Goal: Task Accomplishment & Management: Manage account settings

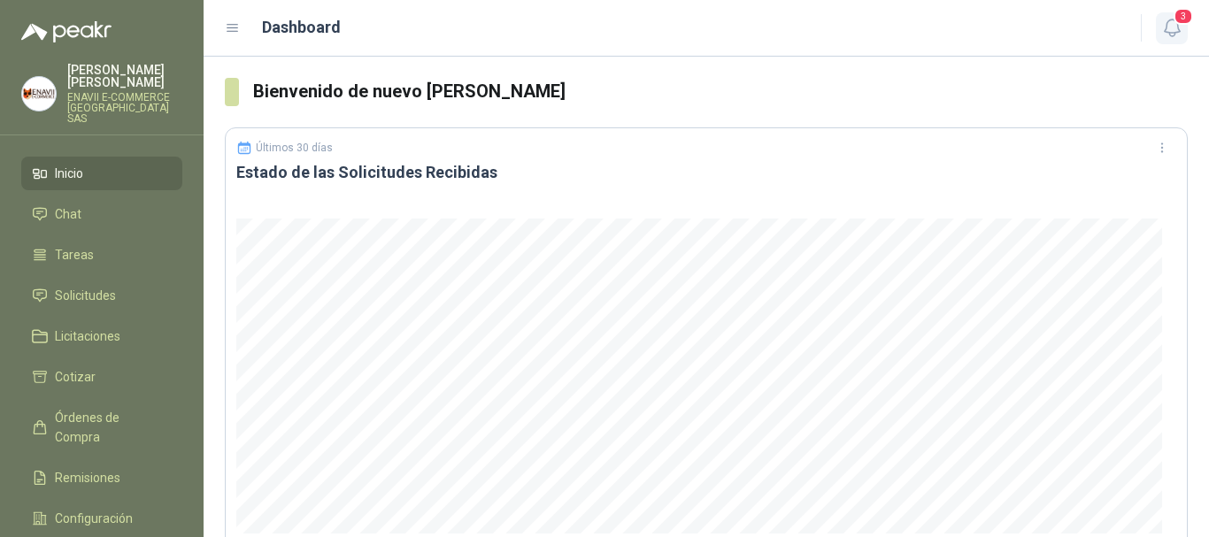
click at [1171, 19] on icon "button" at bounding box center [1172, 28] width 22 height 22
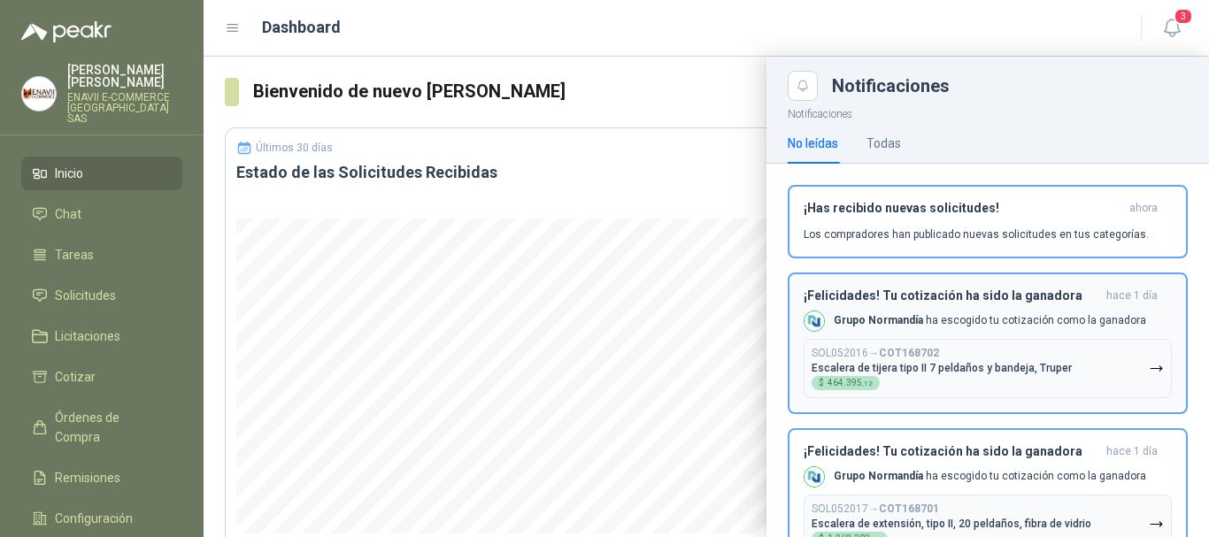
scroll to position [66, 0]
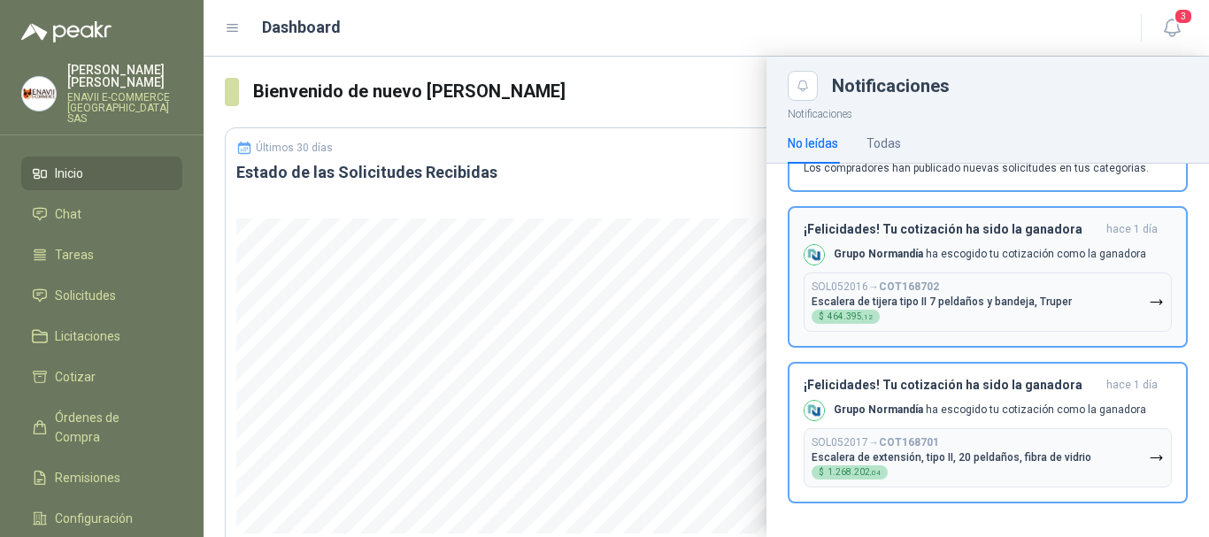
click at [1023, 263] on div "Grupo [PERSON_NAME] ha escogido tu cotización como la ganadora" at bounding box center [975, 254] width 343 height 21
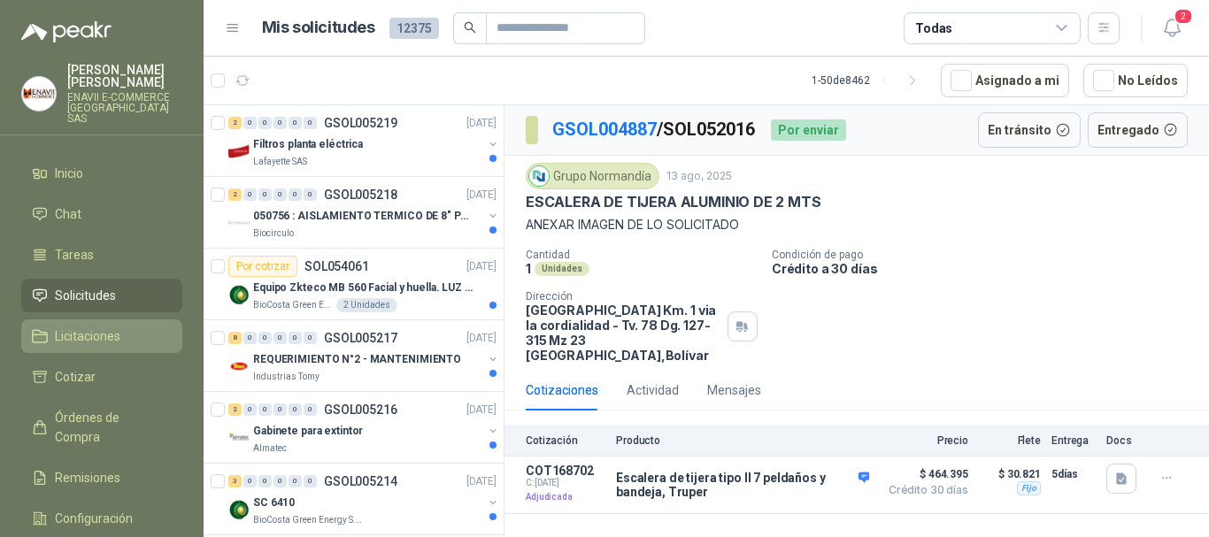
click at [138, 328] on li "Licitaciones" at bounding box center [102, 336] width 140 height 19
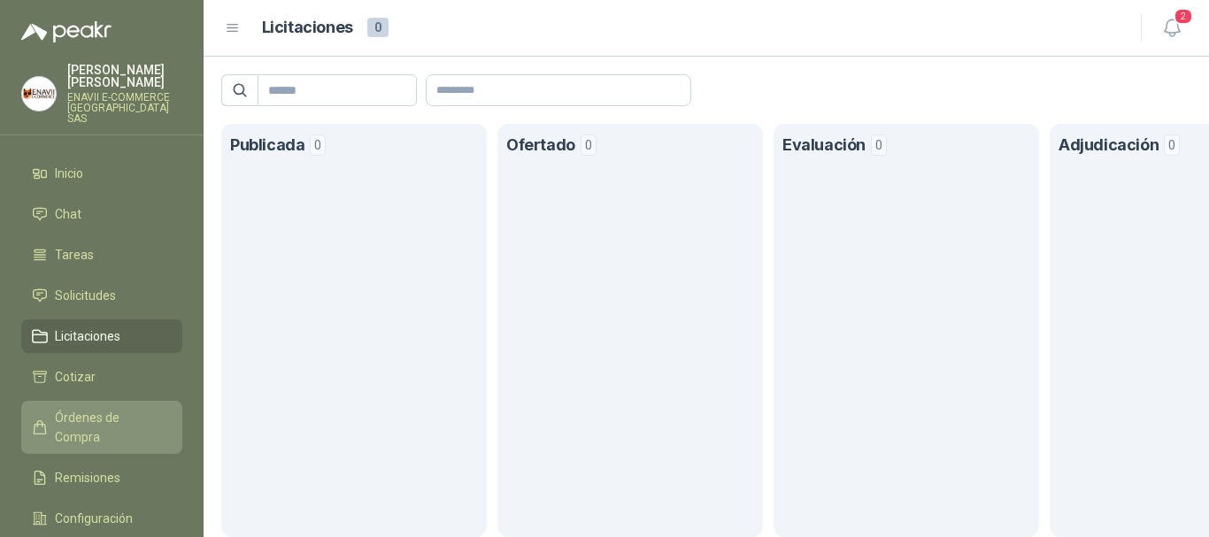
click at [122, 409] on span "Órdenes de Compra" at bounding box center [110, 427] width 111 height 39
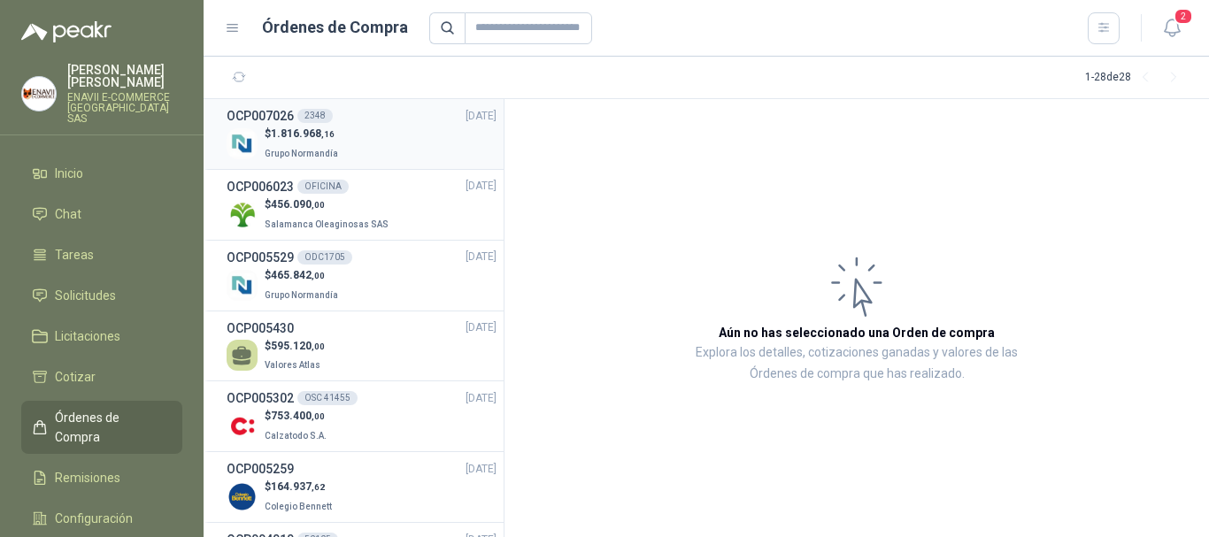
click at [380, 150] on div "$ 1.816.968 ,16 Grupo Normandía" at bounding box center [362, 144] width 270 height 36
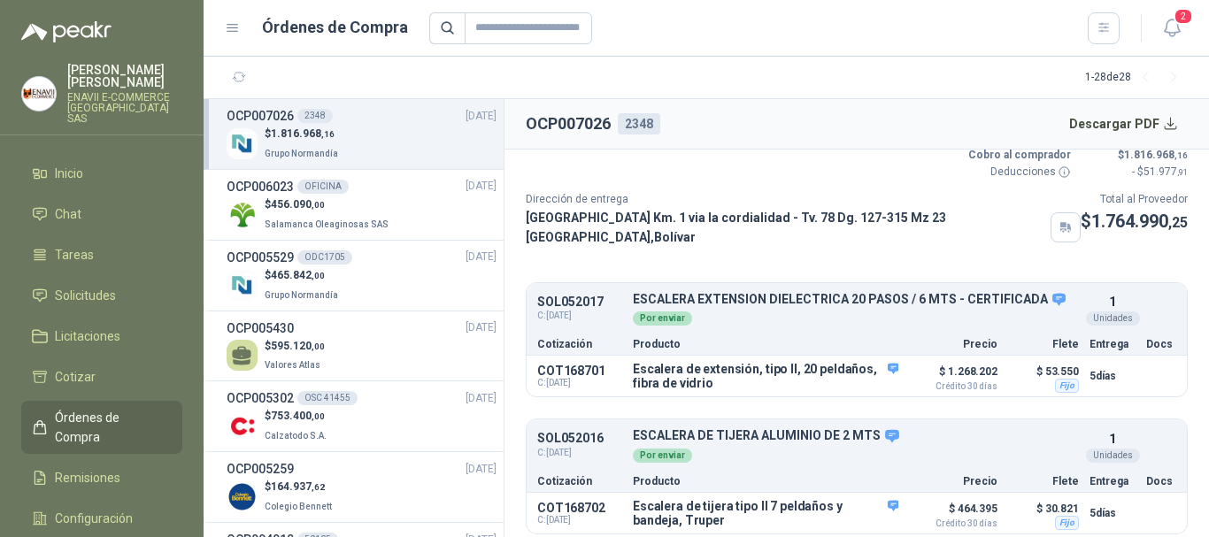
scroll to position [87, 0]
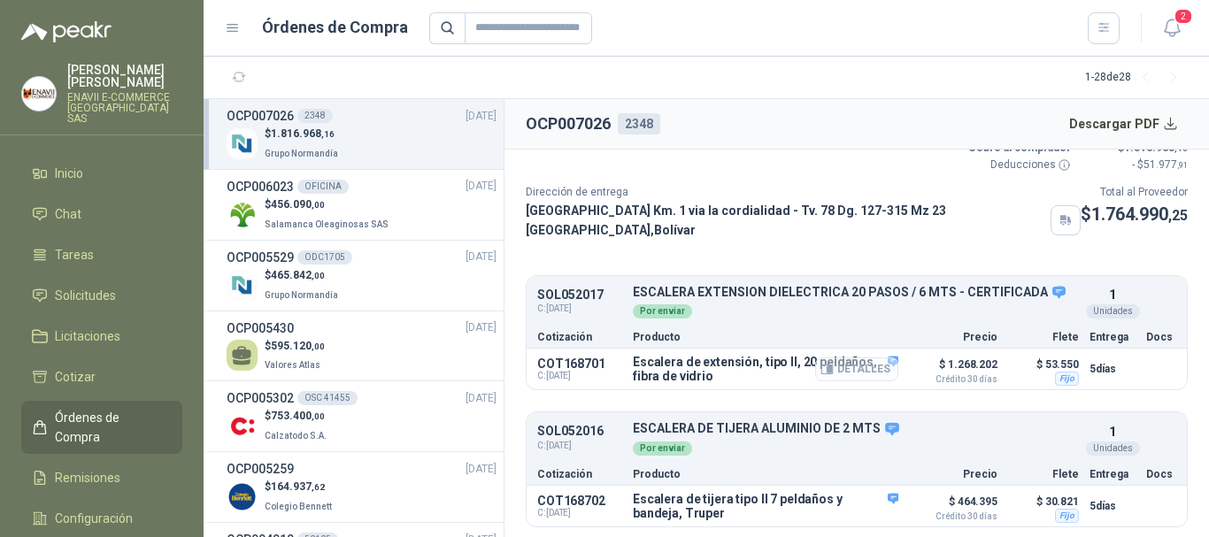
click at [876, 368] on button "Detalles" at bounding box center [856, 370] width 83 height 24
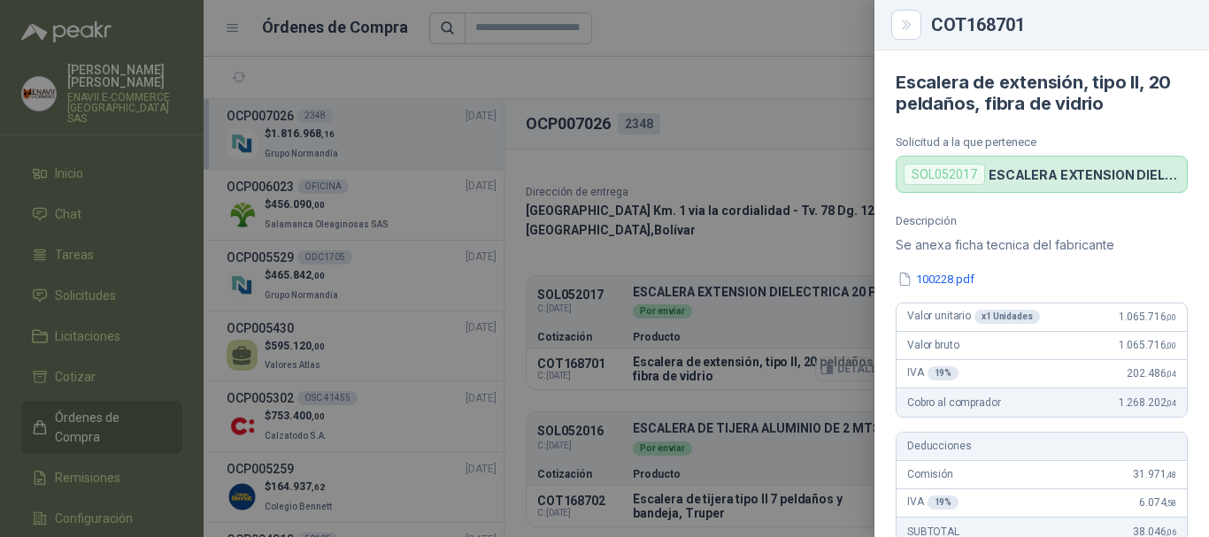
scroll to position [579, 0]
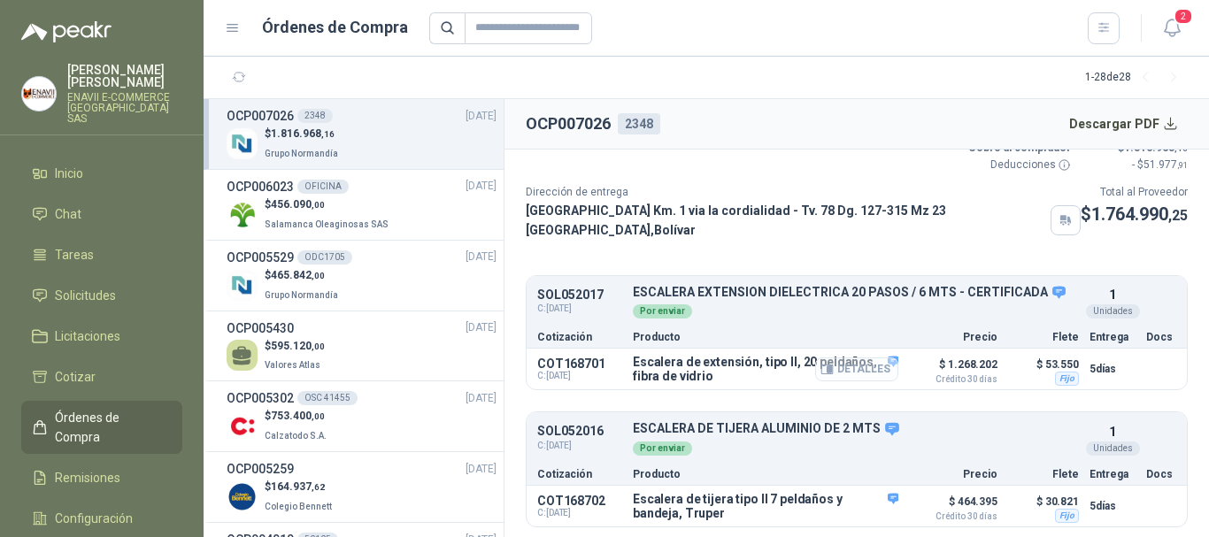
click at [882, 368] on button "Detalles" at bounding box center [856, 370] width 83 height 24
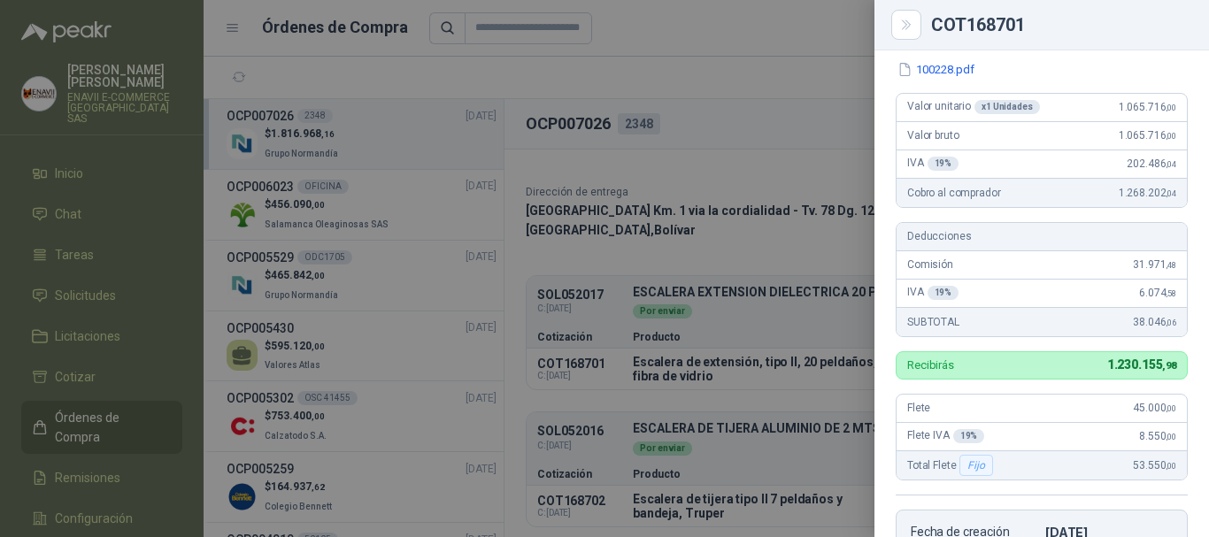
scroll to position [0, 0]
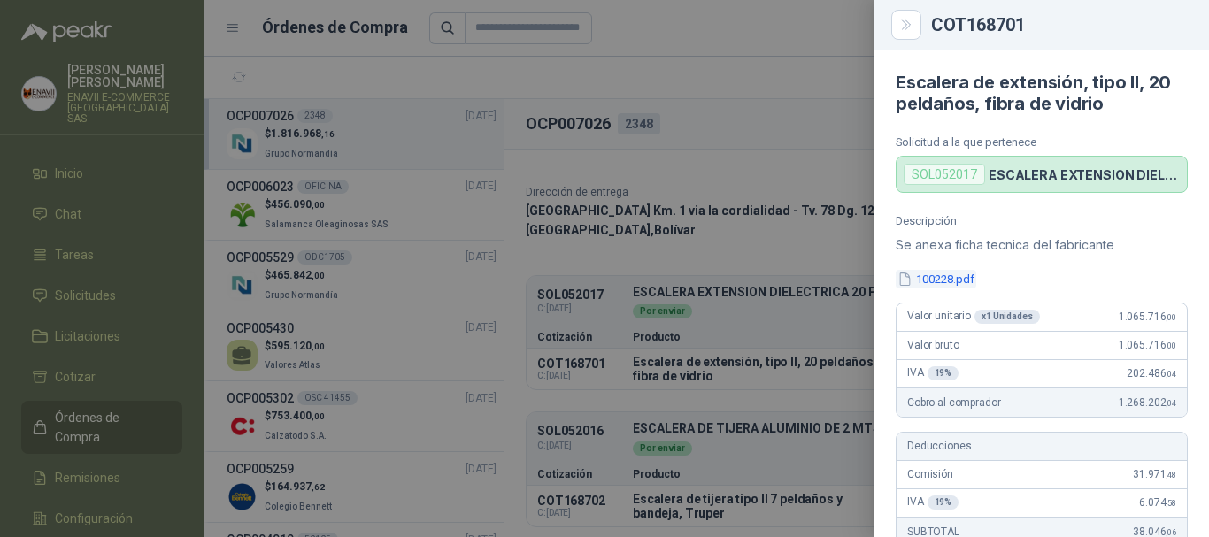
click at [944, 270] on button "100228.pdf" at bounding box center [936, 279] width 81 height 19
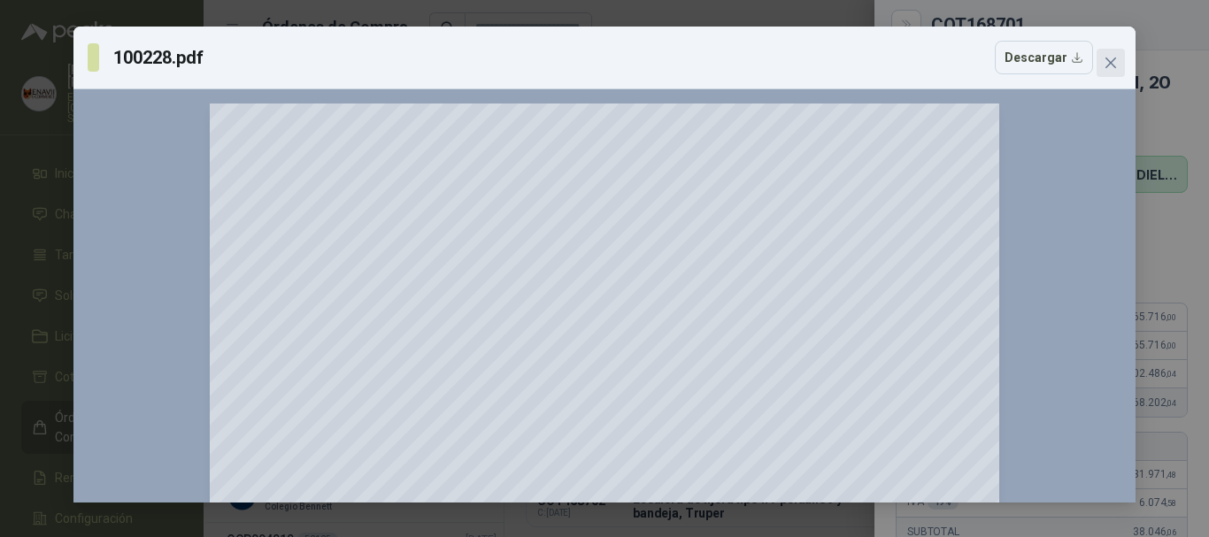
click at [1109, 63] on icon "close" at bounding box center [1111, 63] width 14 height 14
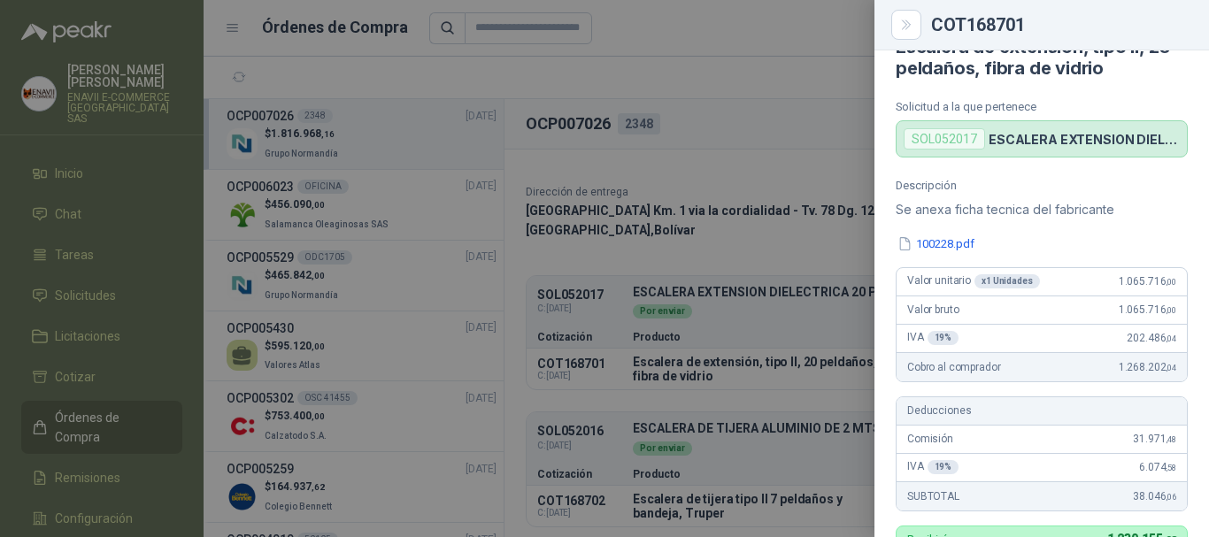
scroll to position [36, 0]
click at [776, 328] on div at bounding box center [604, 268] width 1209 height 537
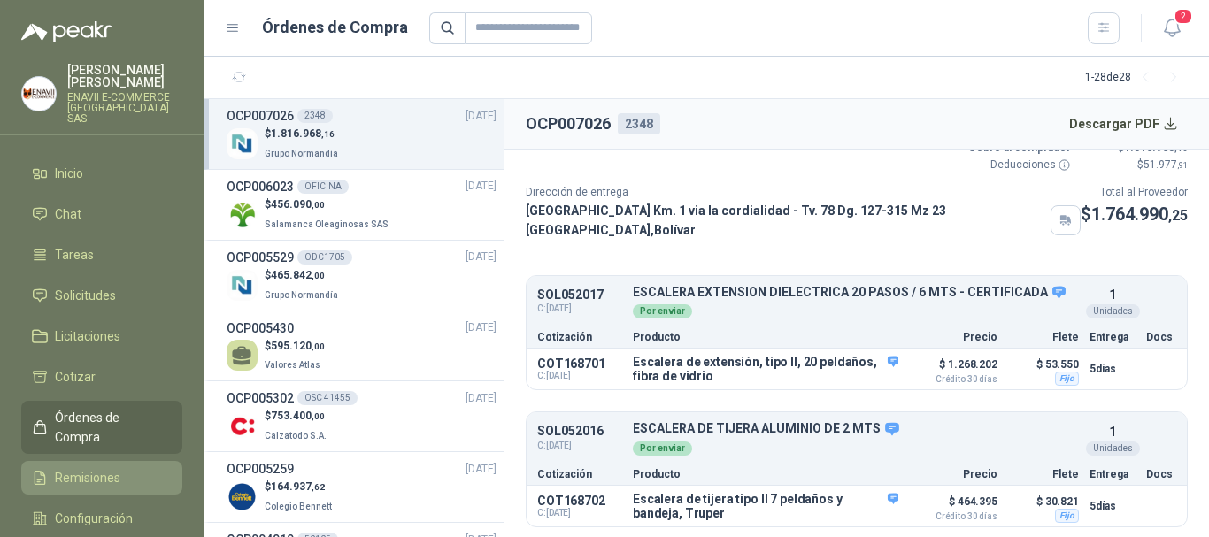
click at [104, 468] on span "Remisiones" at bounding box center [88, 477] width 66 height 19
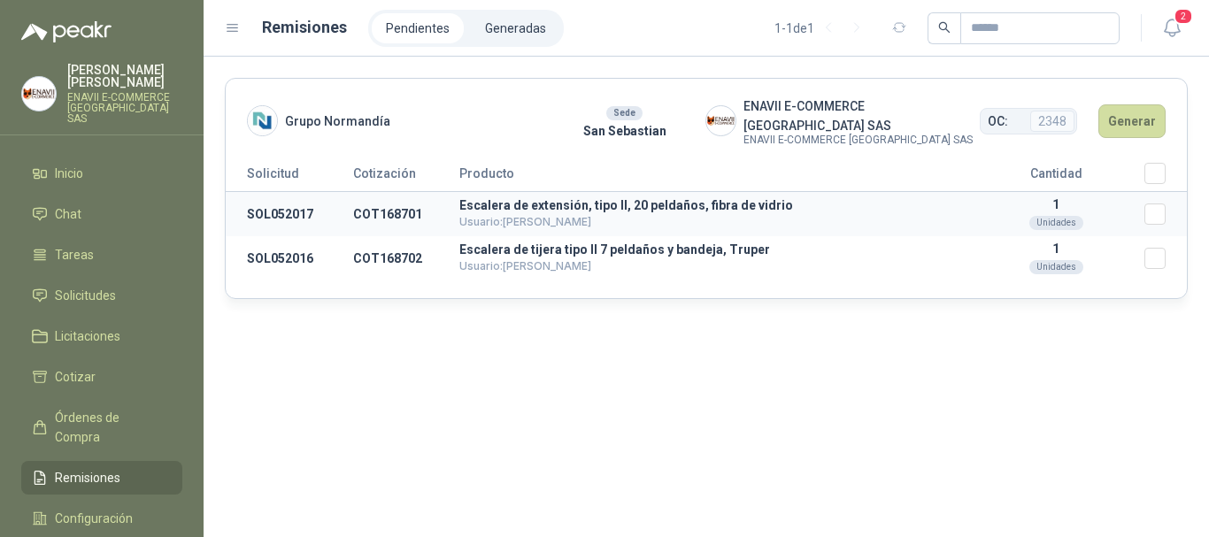
click at [497, 215] on span "Usuario: [PERSON_NAME]" at bounding box center [525, 221] width 132 height 13
click at [1143, 113] on button "Generar" at bounding box center [1131, 121] width 67 height 34
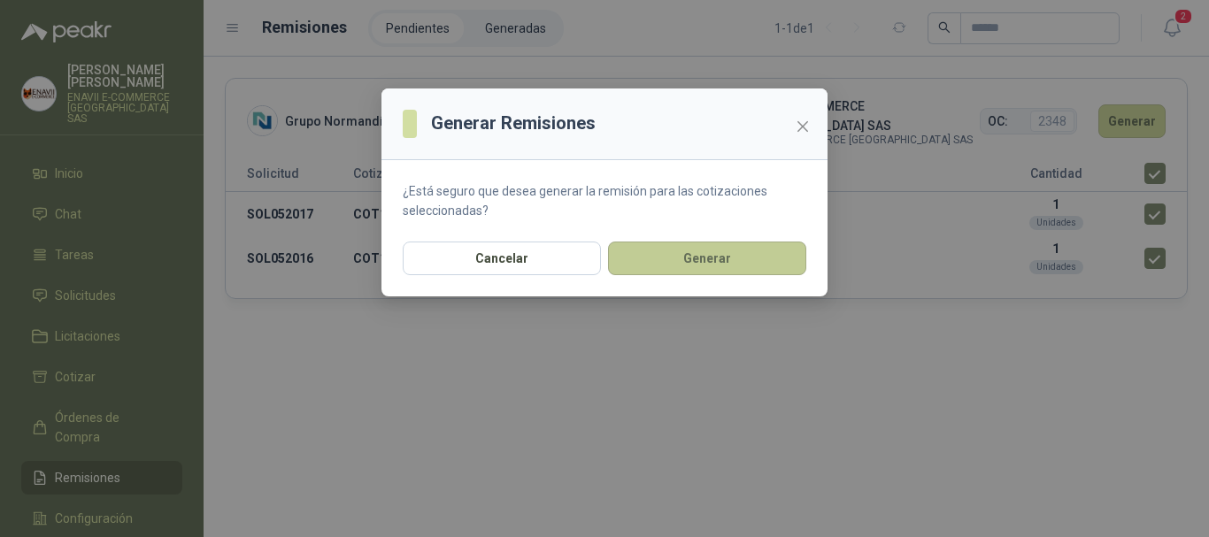
click at [747, 250] on button "Generar" at bounding box center [707, 259] width 198 height 34
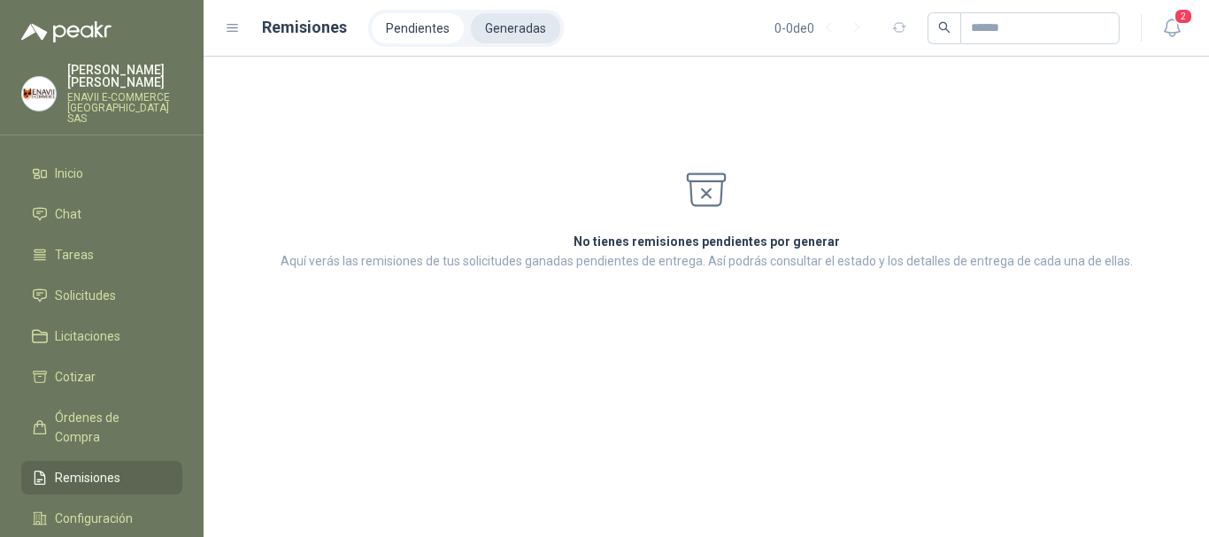
click at [499, 32] on li "Generadas" at bounding box center [515, 28] width 89 height 30
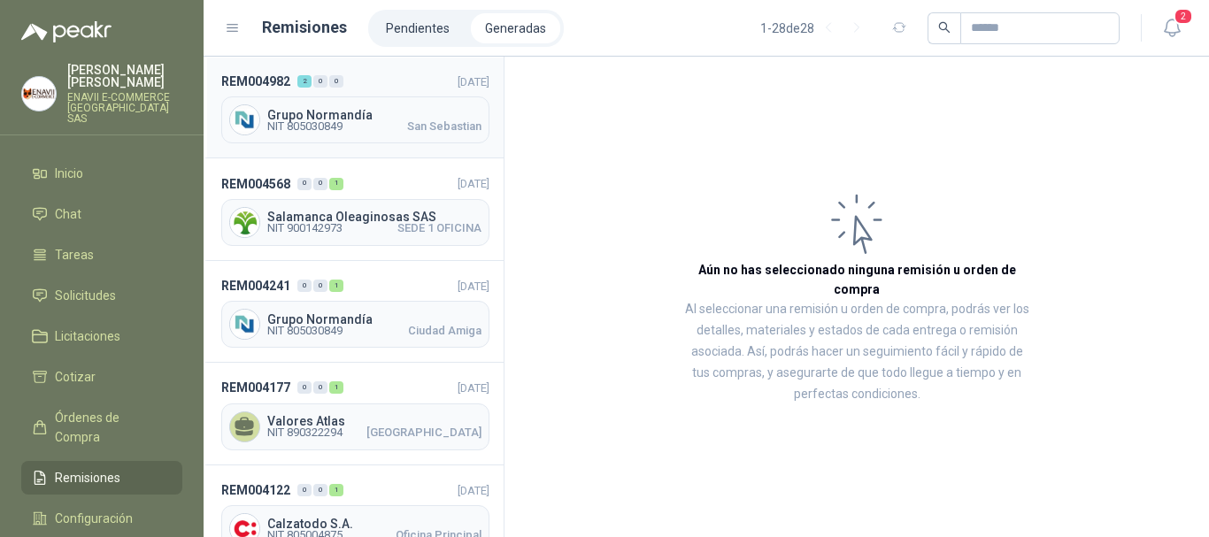
click at [364, 119] on span "Grupo Normandía" at bounding box center [374, 115] width 214 height 12
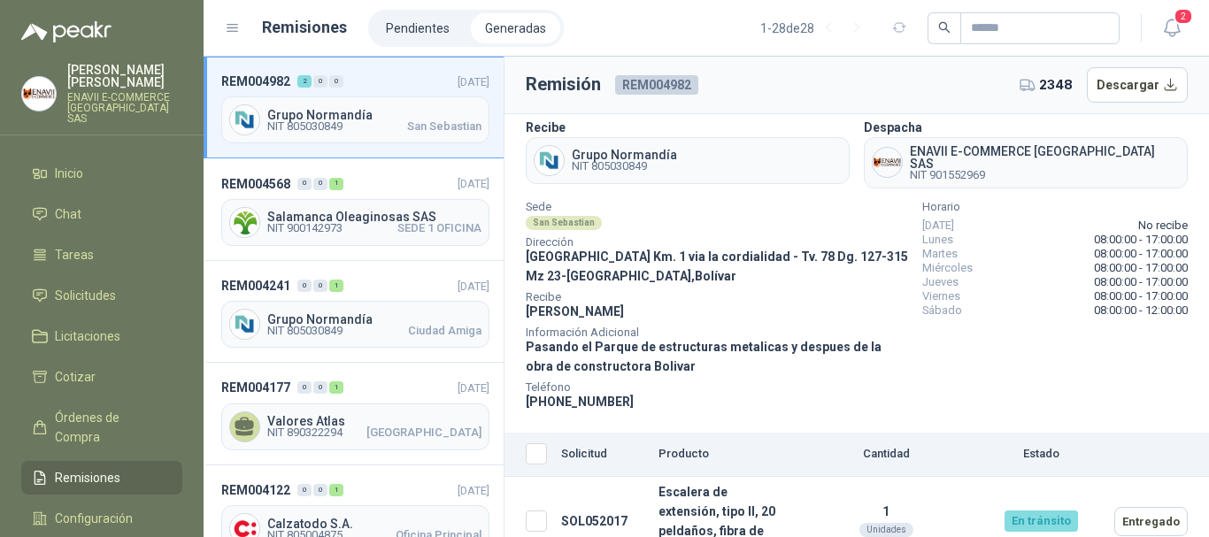
scroll to position [11, 0]
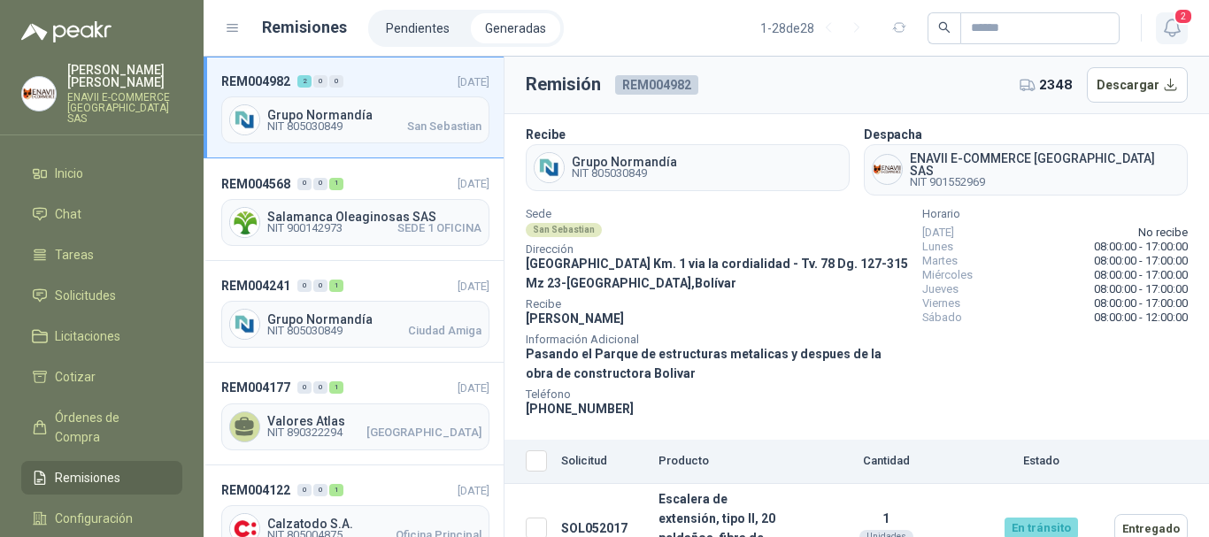
click at [1177, 29] on icon "button" at bounding box center [1172, 28] width 22 height 22
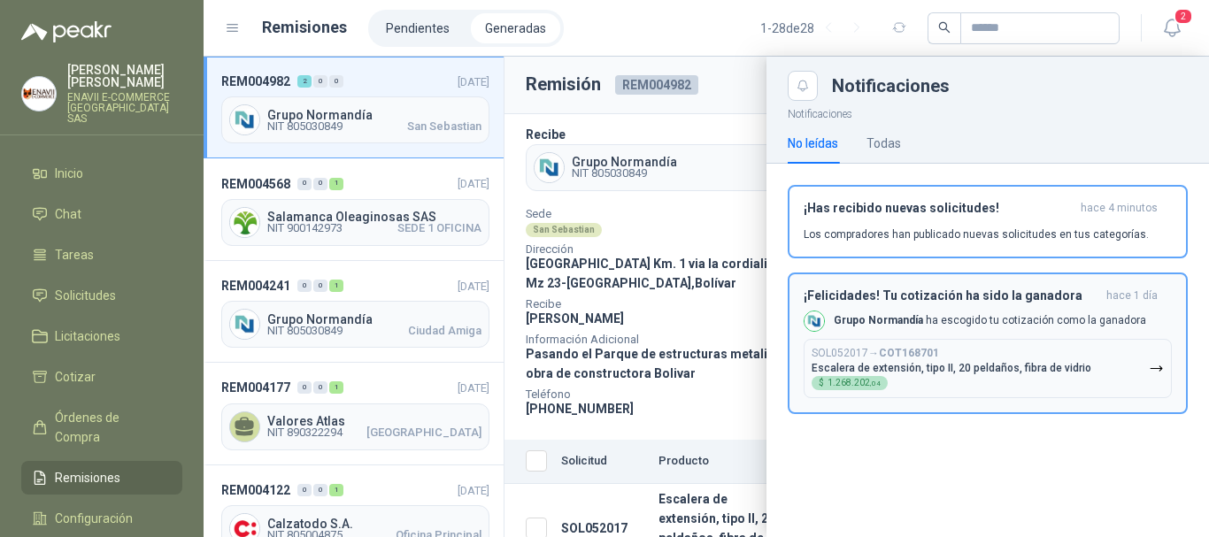
click at [954, 320] on p "Grupo [PERSON_NAME] ha escogido tu cotización como la ganadora" at bounding box center [990, 320] width 312 height 15
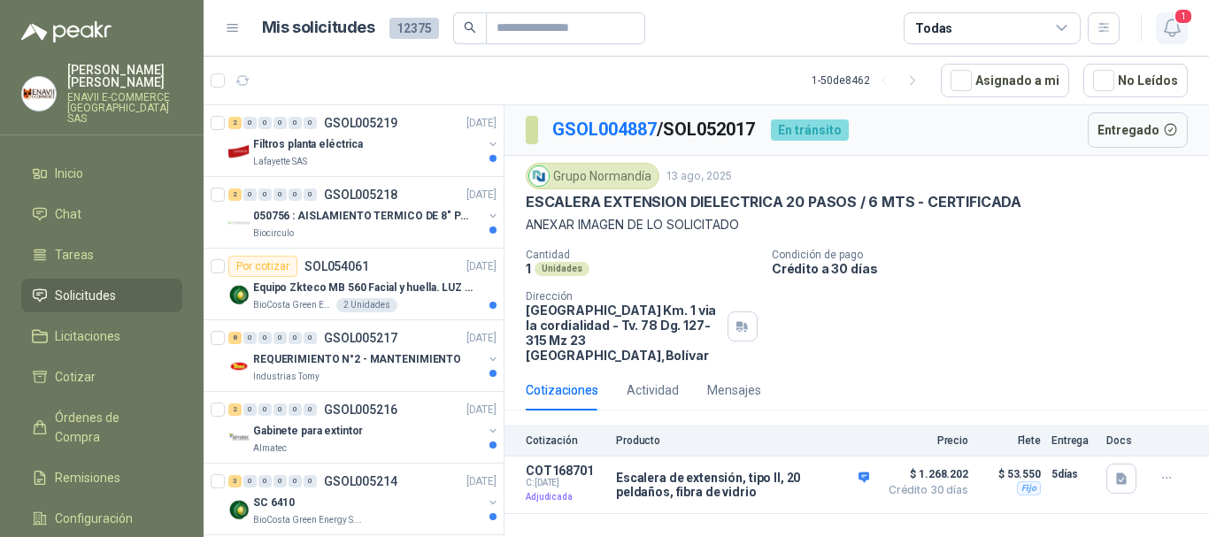
click at [1176, 25] on span "1" at bounding box center [1183, 16] width 19 height 17
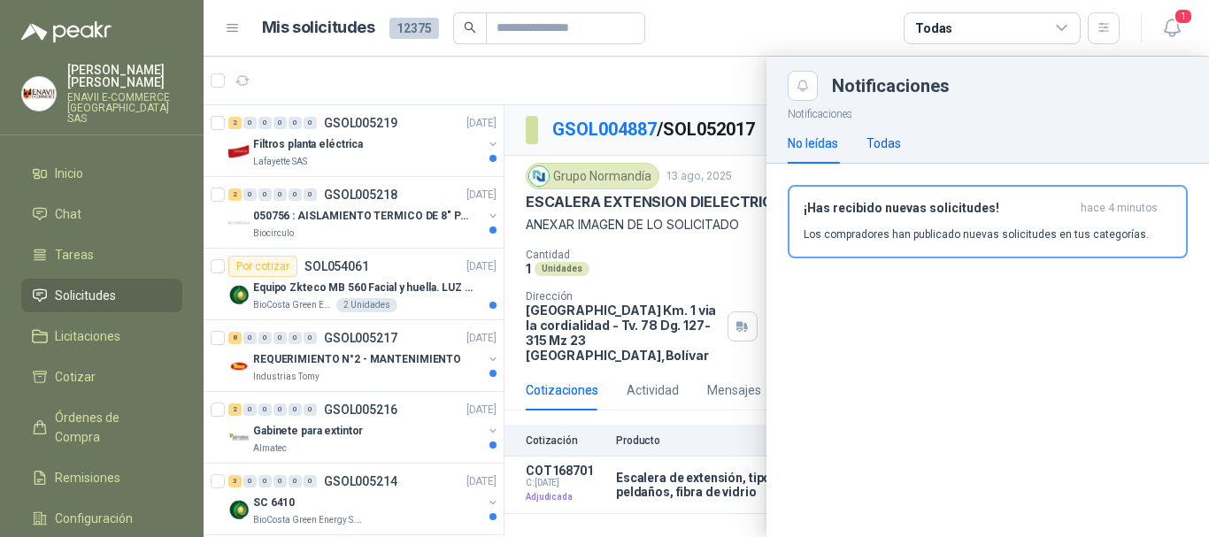
click at [885, 143] on div "Todas" at bounding box center [884, 143] width 35 height 19
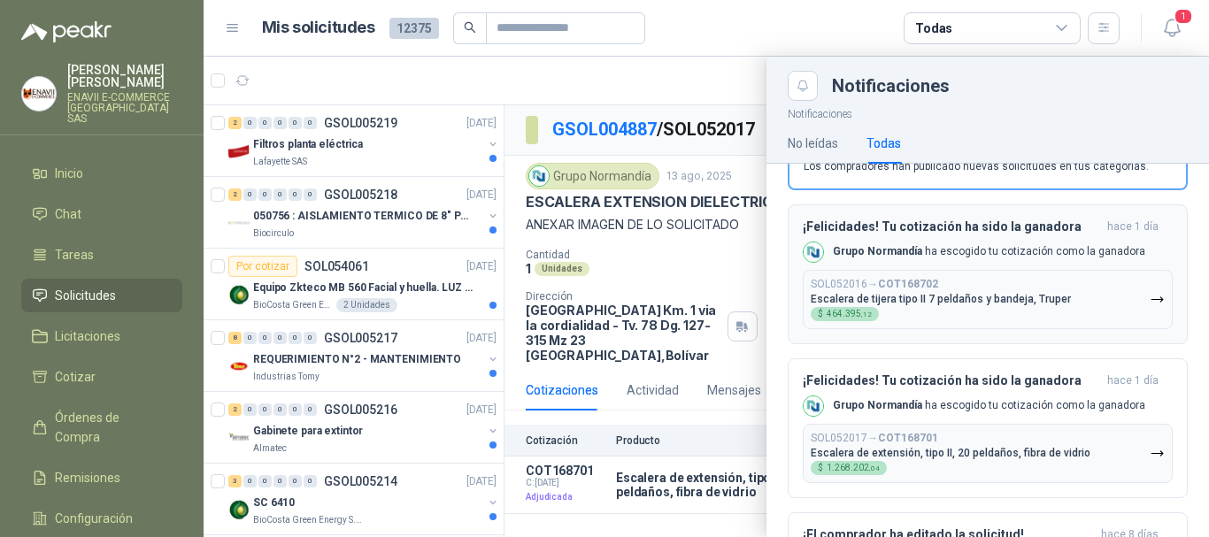
scroll to position [68, 0]
click at [979, 287] on div "SOL052016 → COT168702 Escalera de tijera tipo II 7 peldaños y bandeja, Truper $…" at bounding box center [941, 299] width 260 height 43
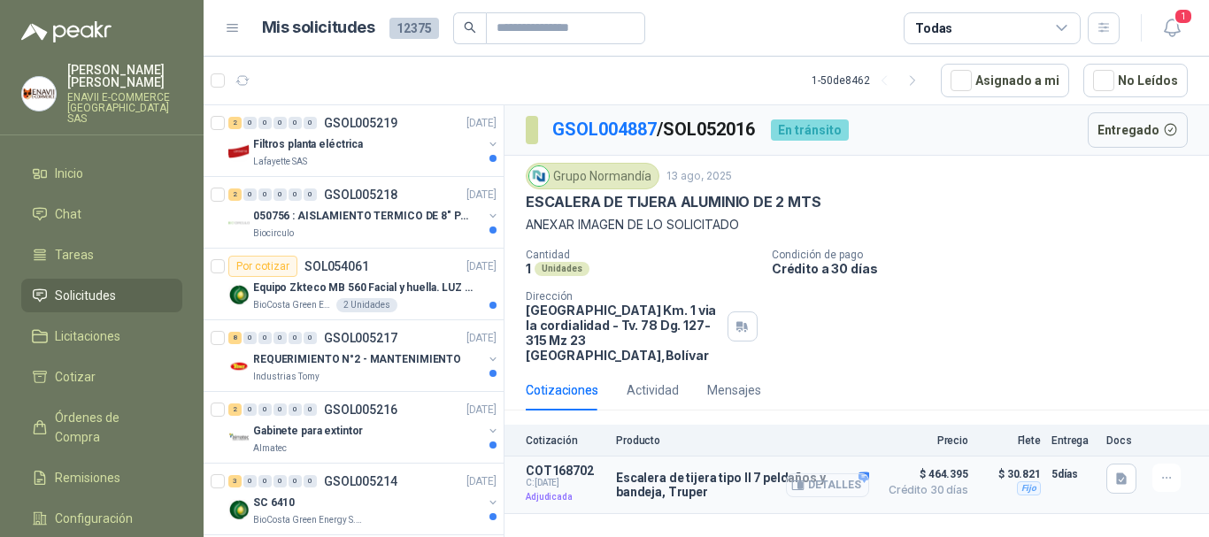
click at [813, 482] on button "Detalles" at bounding box center [827, 486] width 83 height 24
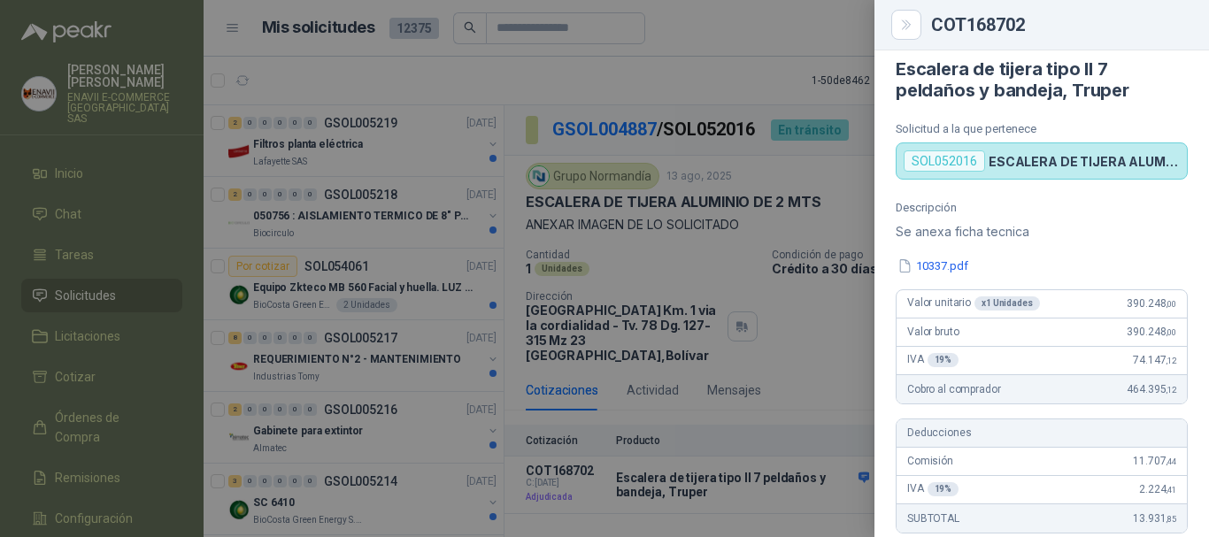
scroll to position [12, 0]
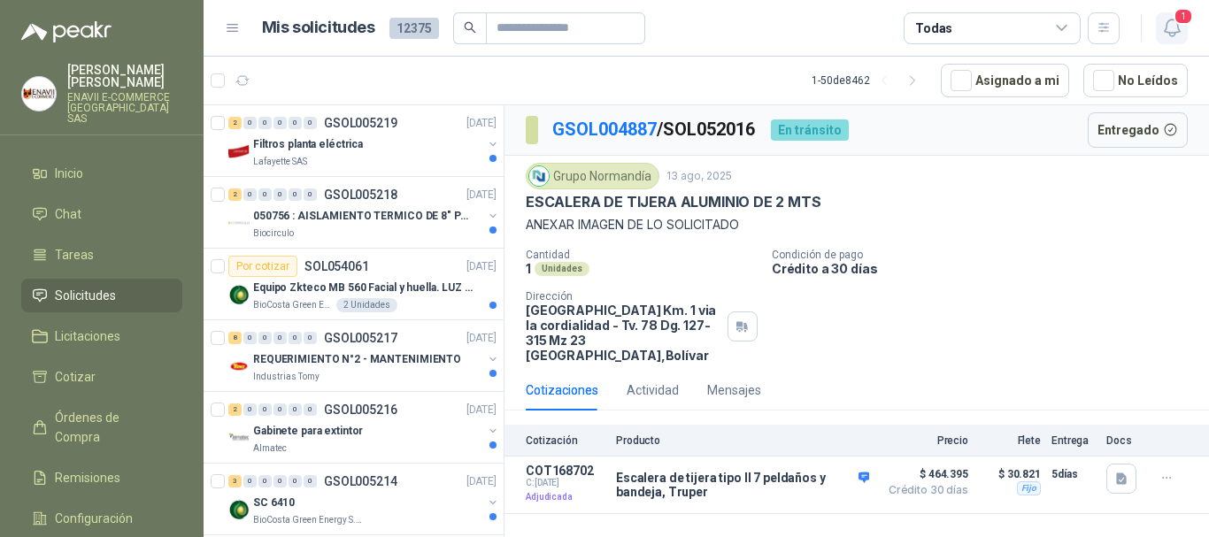
click at [1181, 31] on icon "button" at bounding box center [1172, 28] width 22 height 22
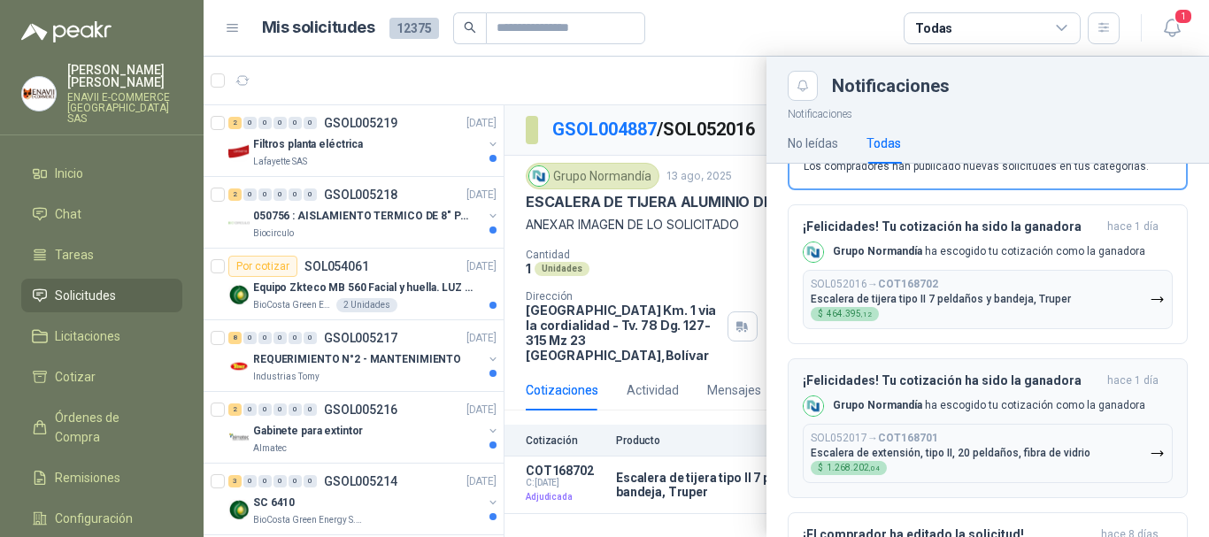
click at [940, 405] on p "Grupo [PERSON_NAME] ha escogido tu cotización como la ganadora" at bounding box center [989, 405] width 312 height 15
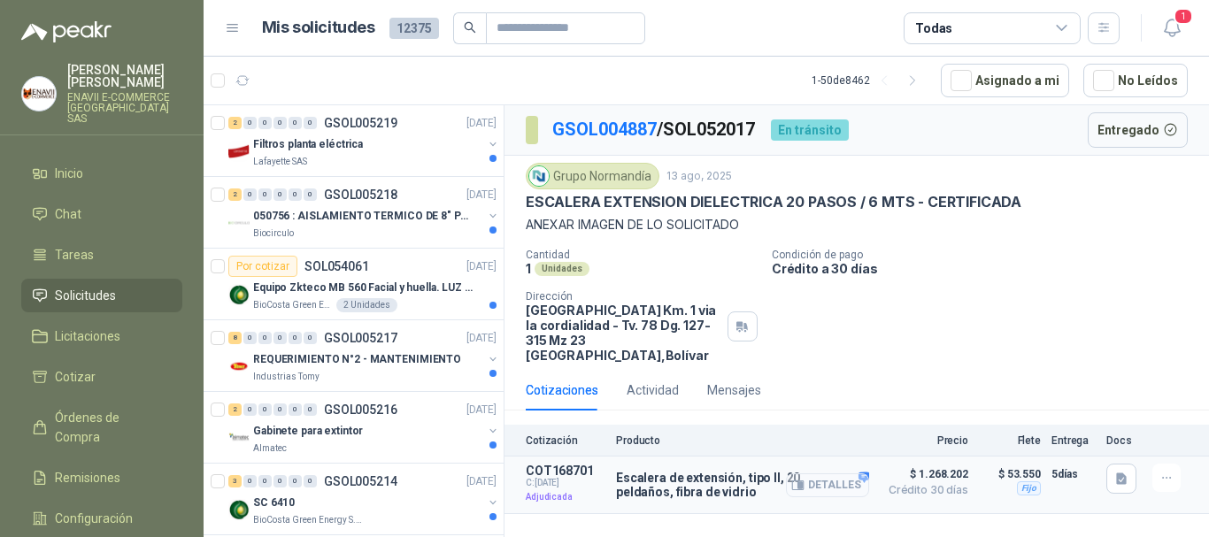
click at [837, 481] on button "Detalles" at bounding box center [827, 486] width 83 height 24
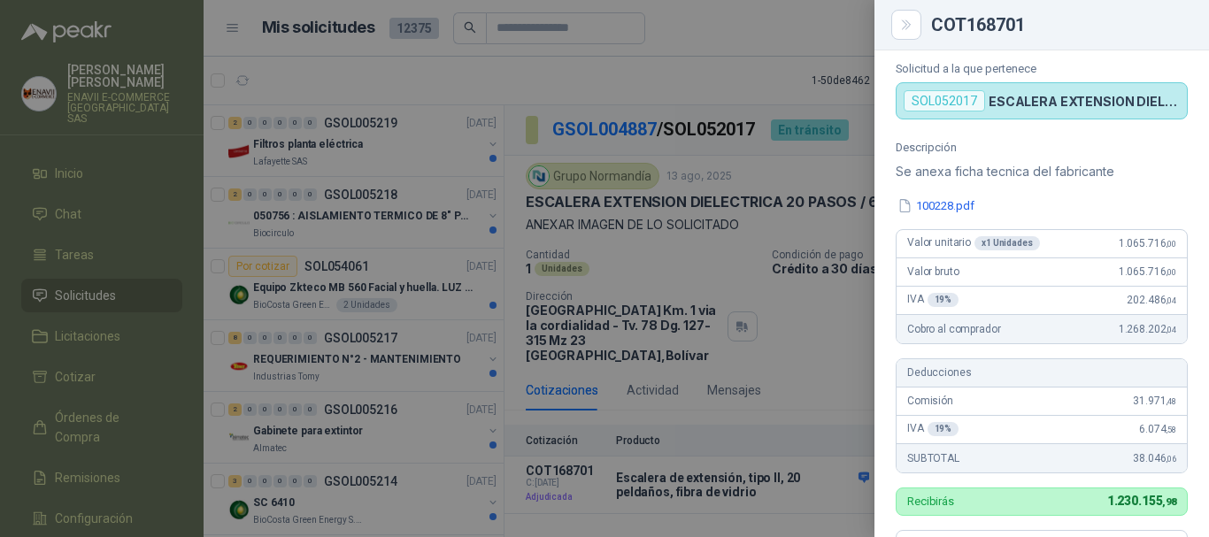
scroll to position [73, 0]
click at [810, 305] on div at bounding box center [604, 268] width 1209 height 537
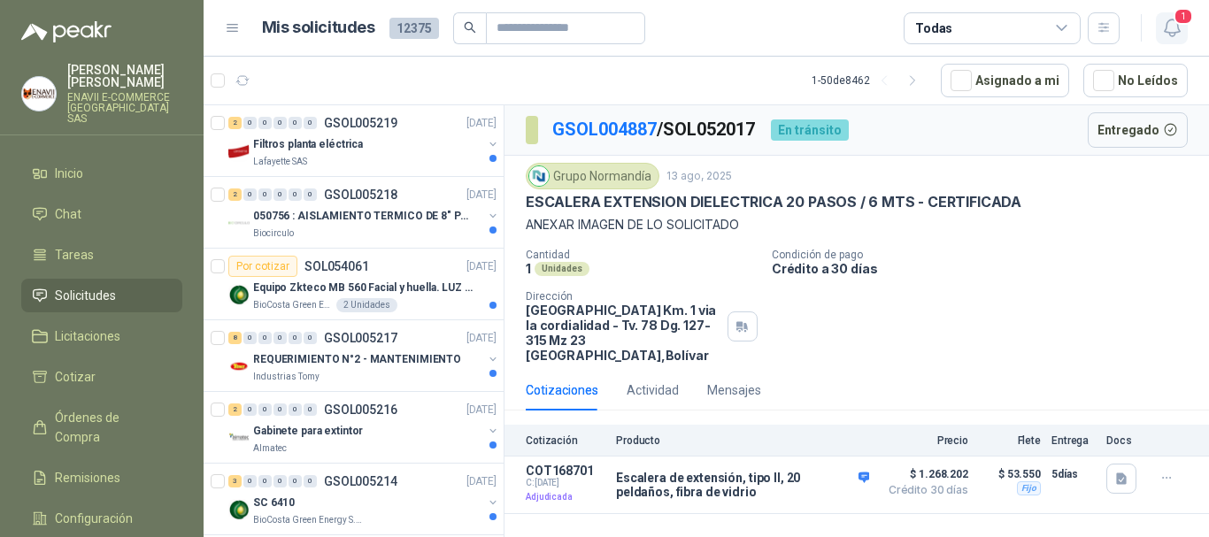
click at [1175, 22] on span "1" at bounding box center [1183, 16] width 19 height 17
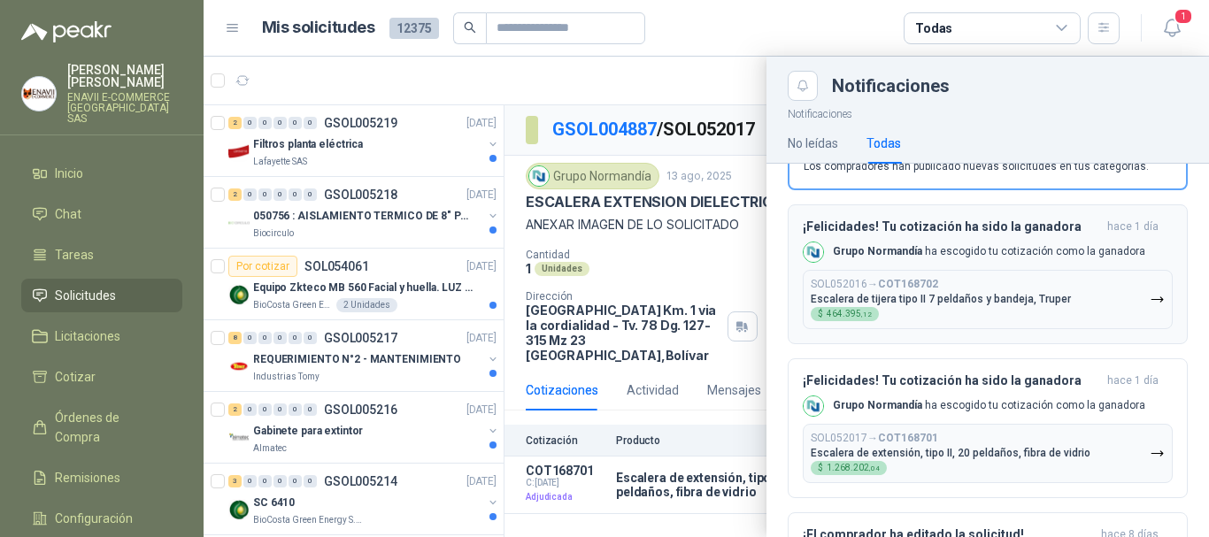
click at [996, 301] on p "Escalera de tijera tipo II 7 peldaños y bandeja, Truper" at bounding box center [941, 299] width 260 height 12
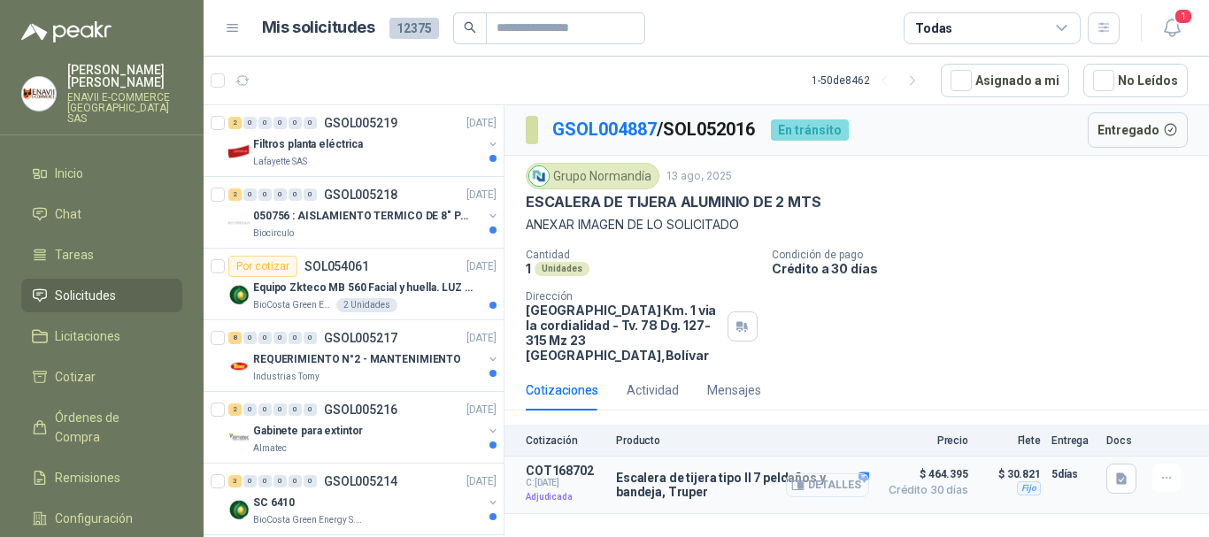
click at [838, 485] on button "Detalles" at bounding box center [827, 486] width 83 height 24
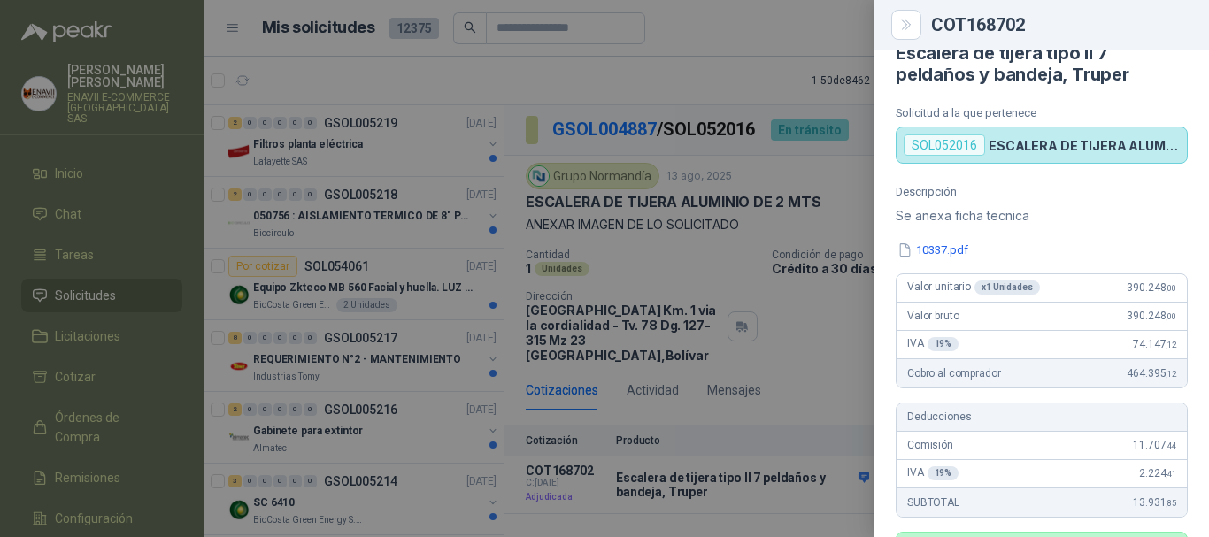
scroll to position [27, 0]
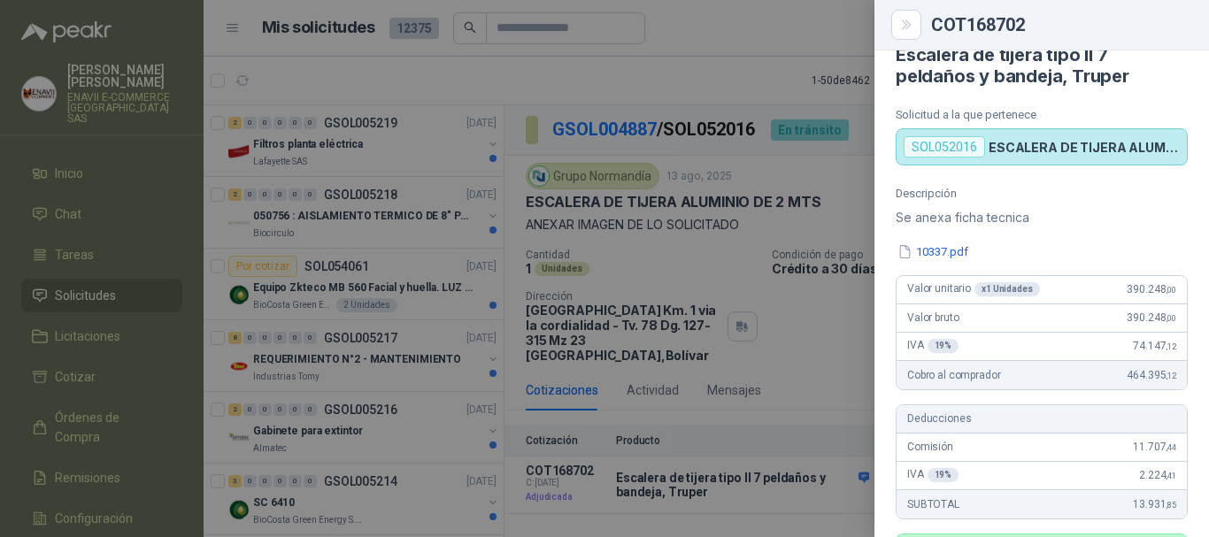
type textarea "*"
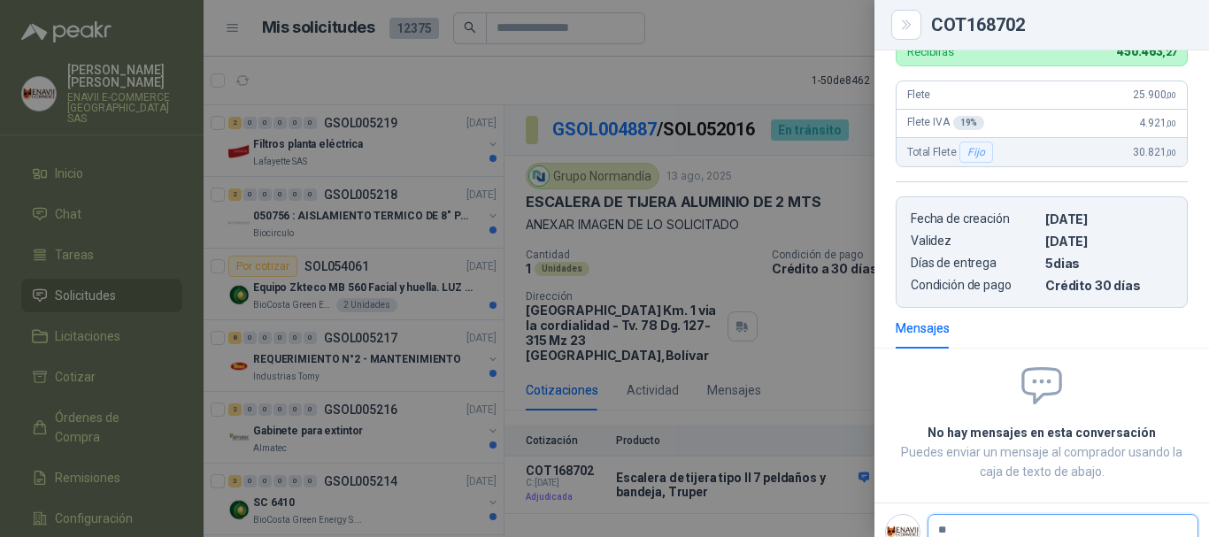
type textarea "**"
